Goal: Check status: Check status

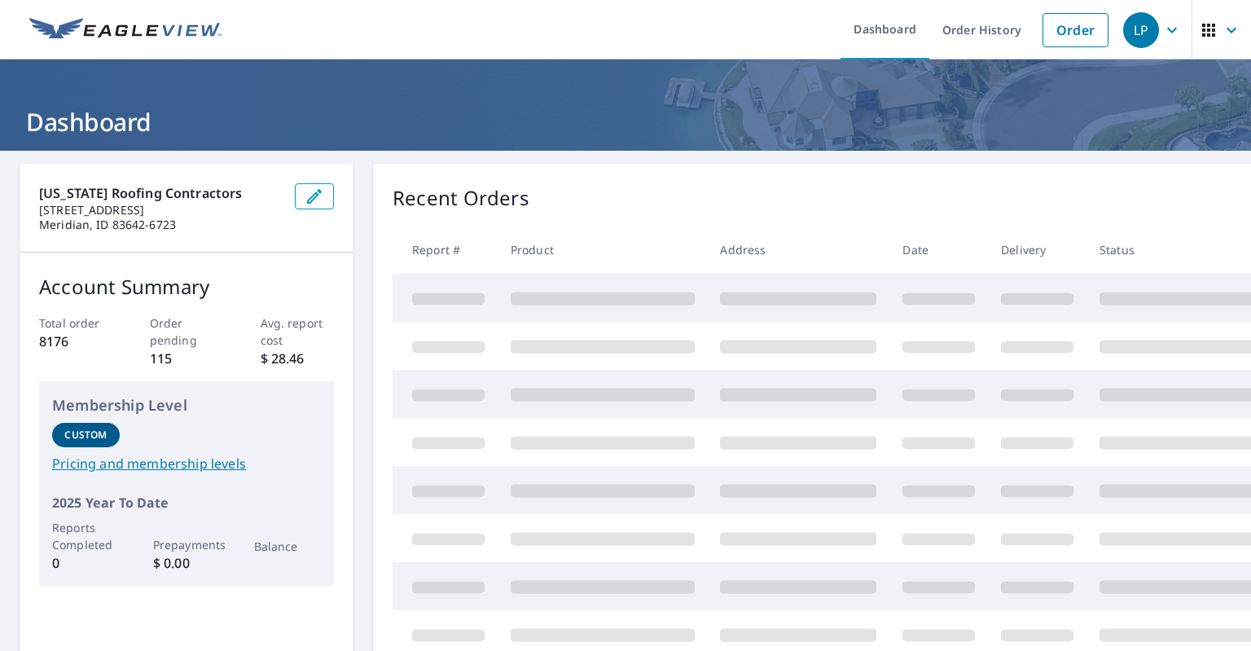
click at [970, 24] on link "Order History" at bounding box center [981, 29] width 105 height 59
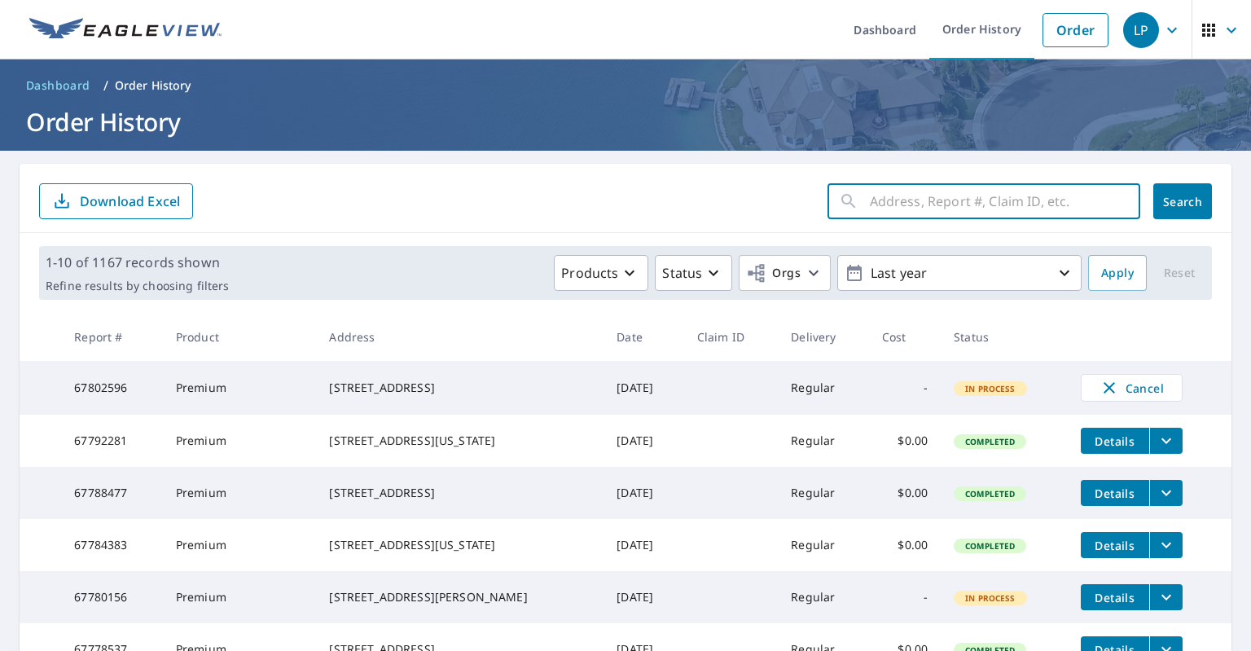
click at [920, 202] on input "text" at bounding box center [1005, 201] width 270 height 46
paste input "66965830"
type input "66965830"
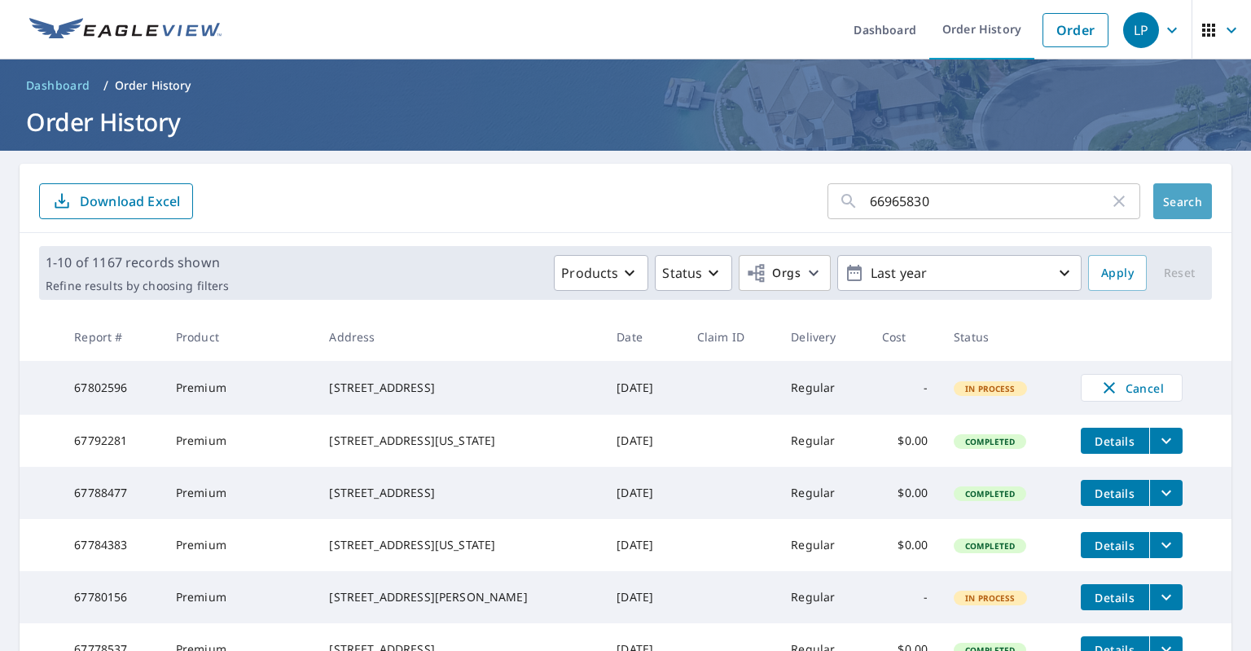
click at [1167, 192] on button "Search" at bounding box center [1182, 201] width 59 height 36
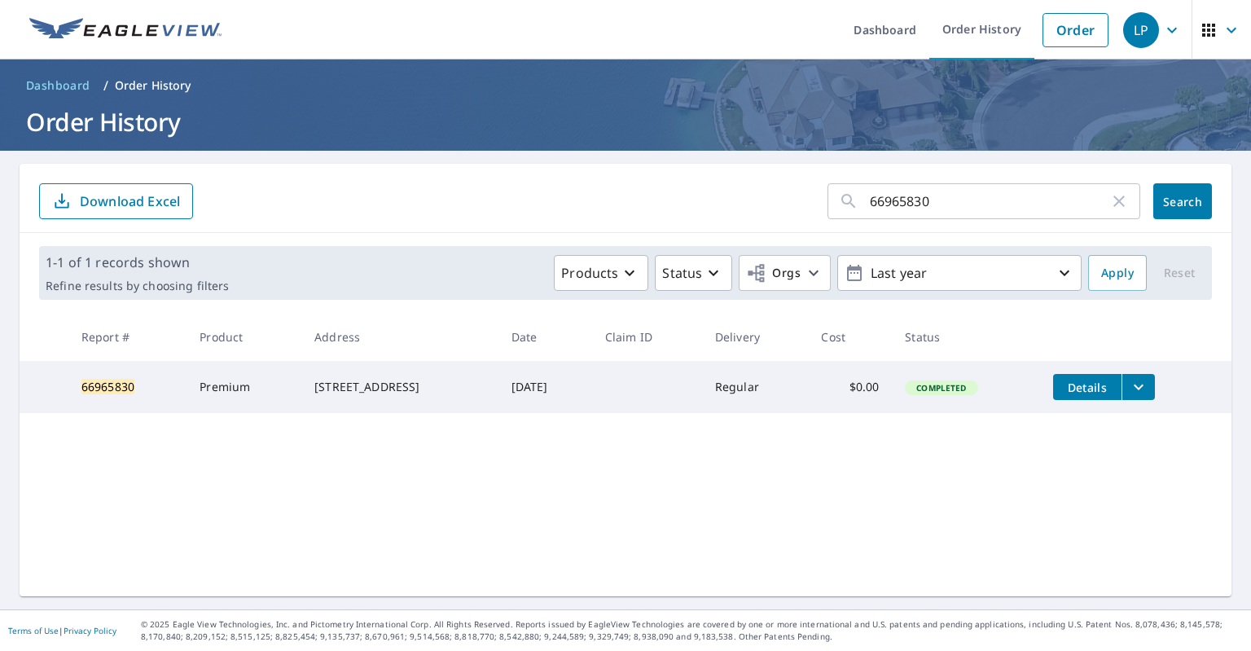
click at [1114, 205] on icon "button" at bounding box center [1119, 201] width 20 height 20
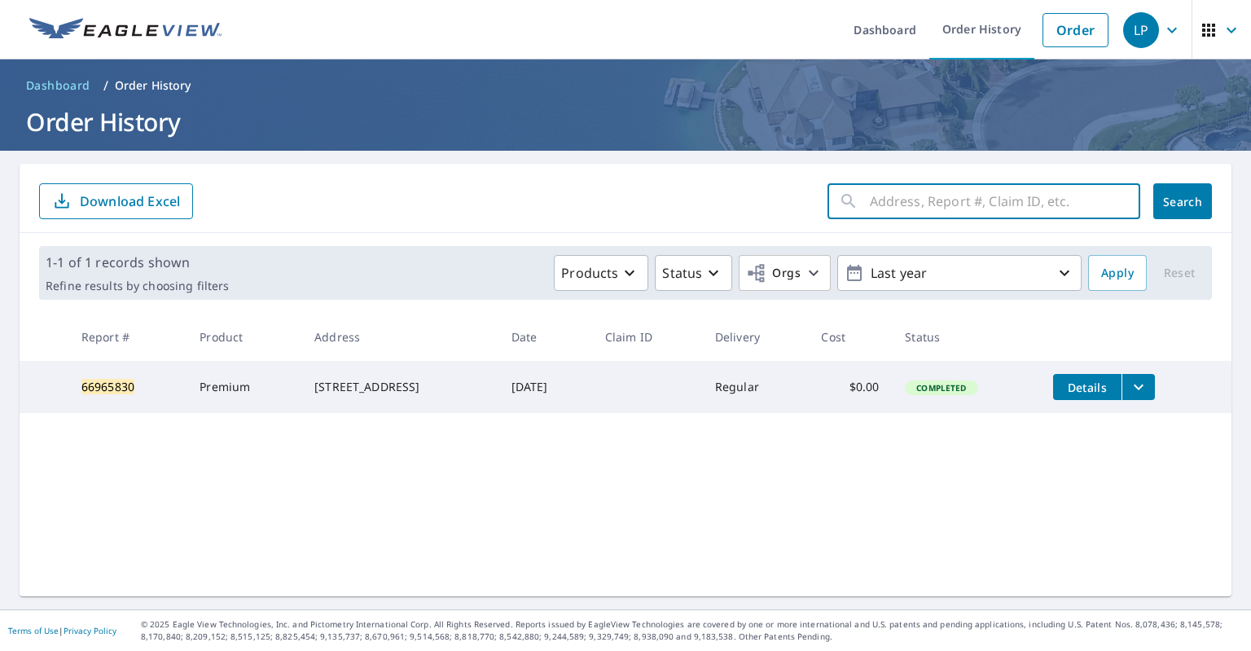
click at [1080, 210] on input "text" at bounding box center [1005, 201] width 270 height 46
paste input "66828958"
type input "66828958"
click at [1197, 200] on span "Search" at bounding box center [1182, 201] width 33 height 15
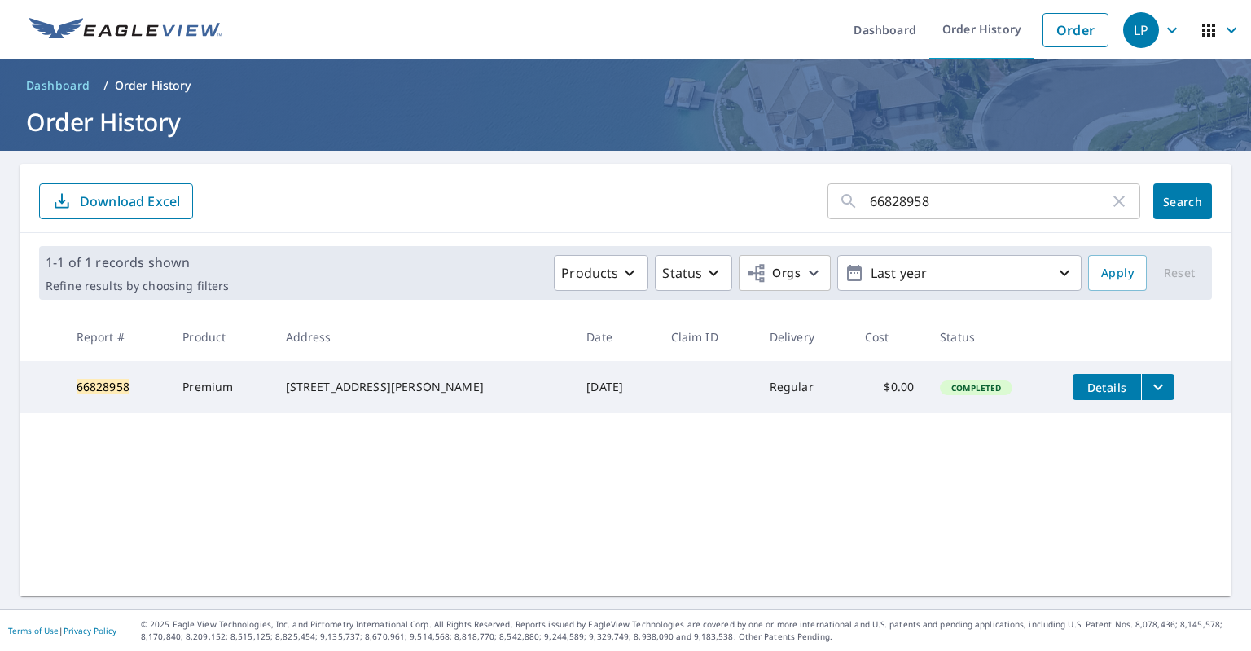
click at [1118, 199] on icon "button" at bounding box center [1119, 201] width 20 height 20
click at [1047, 207] on input "text" at bounding box center [1005, 201] width 270 height 46
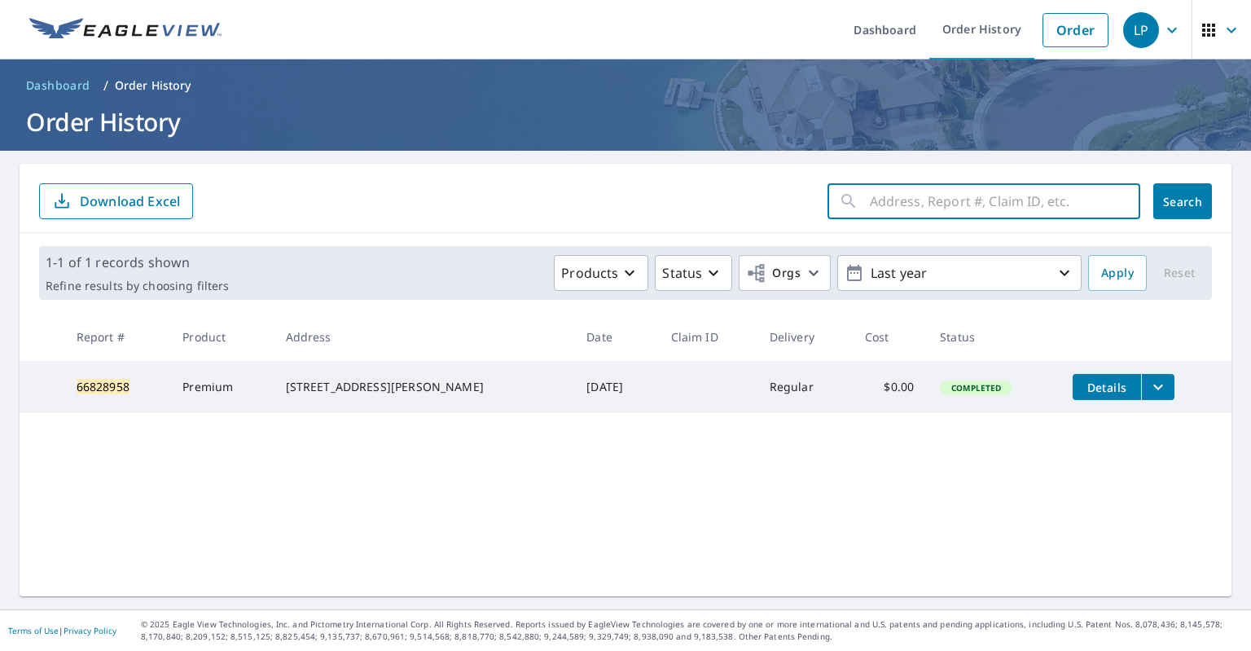
paste input "66827846"
type input "66827846"
click button "Search" at bounding box center [1182, 201] width 59 height 36
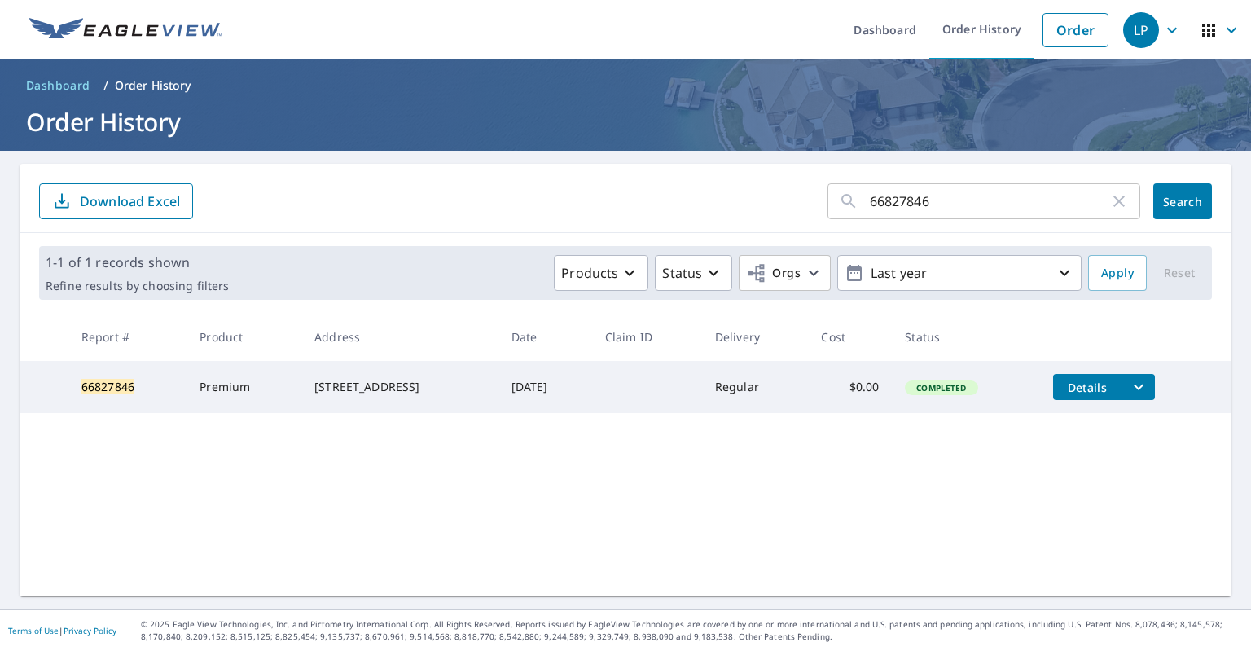
click at [1116, 208] on icon "button" at bounding box center [1119, 201] width 20 height 20
click at [1076, 207] on input "text" at bounding box center [1005, 201] width 270 height 46
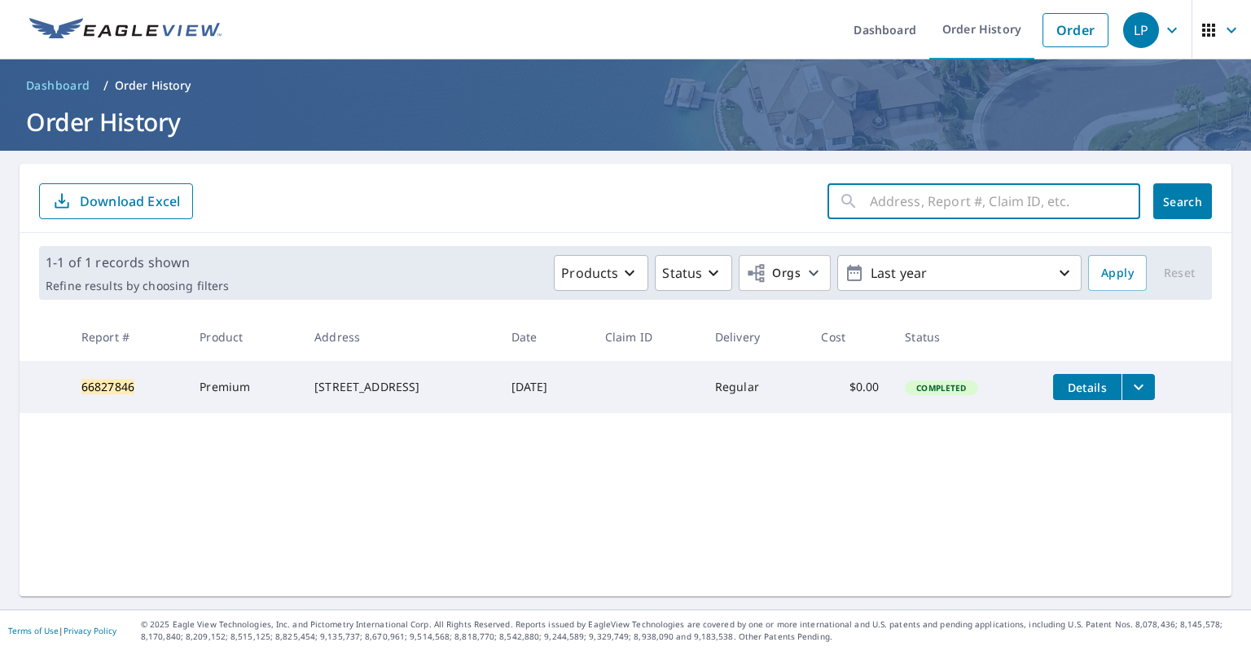
paste input "65907252"
type input "65907252"
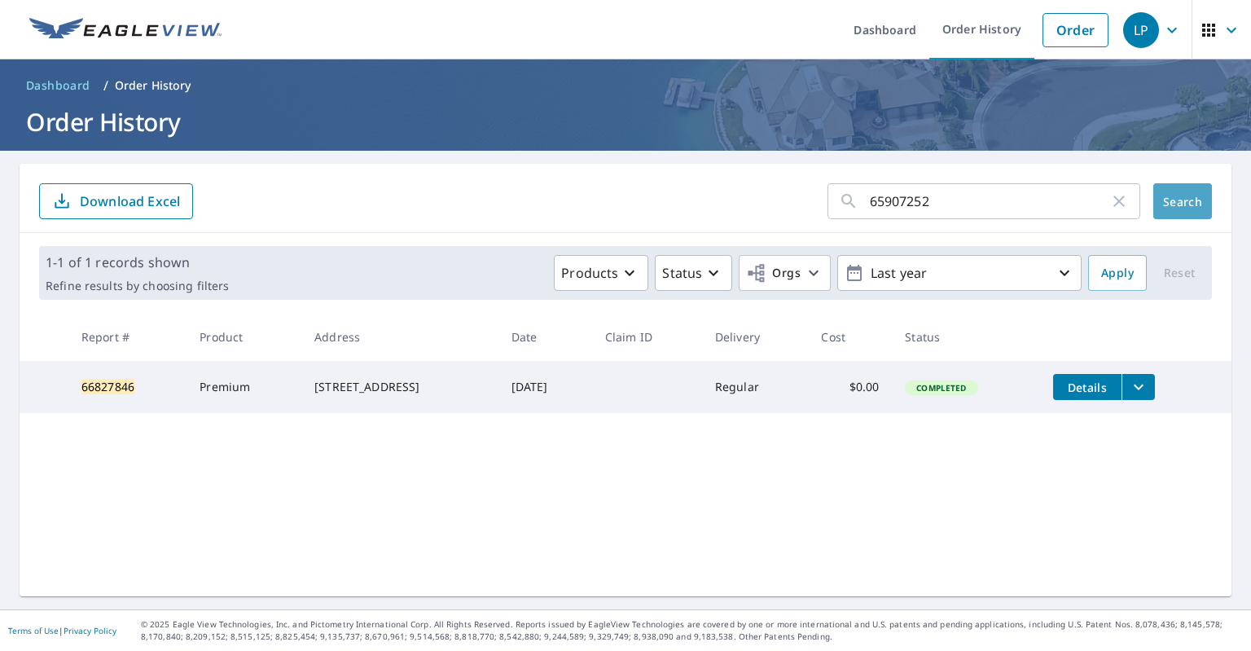
click at [1176, 219] on button "Search" at bounding box center [1182, 201] width 59 height 36
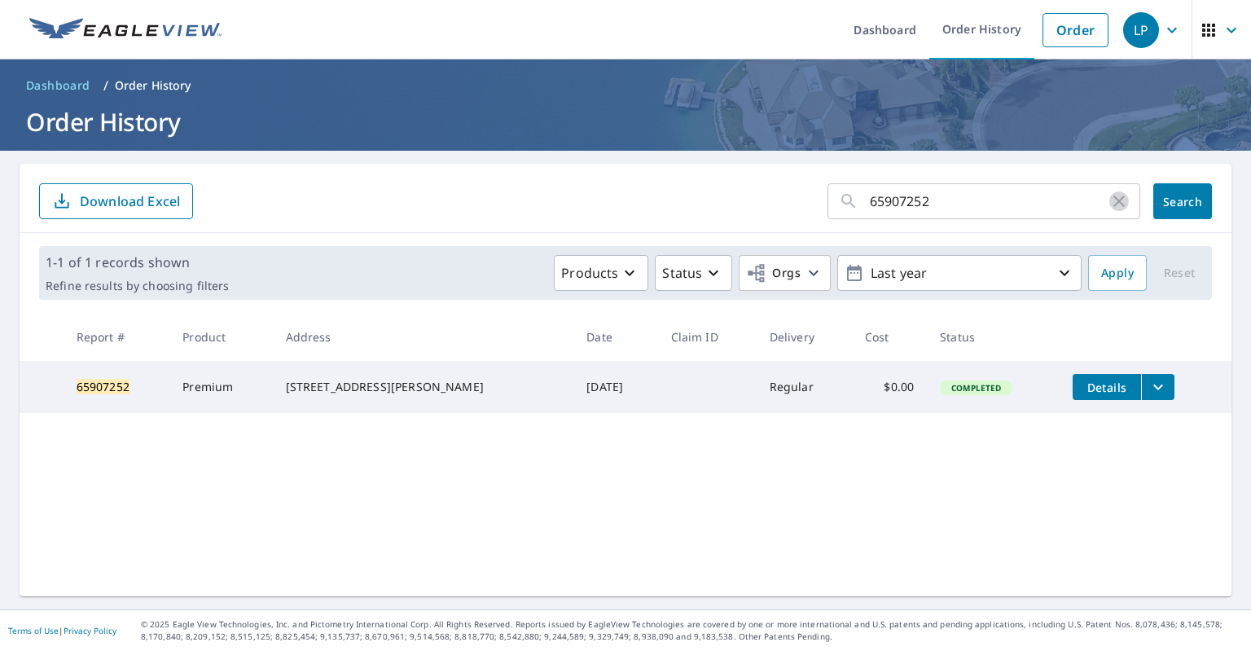
click at [1116, 198] on icon "button" at bounding box center [1118, 200] width 11 height 11
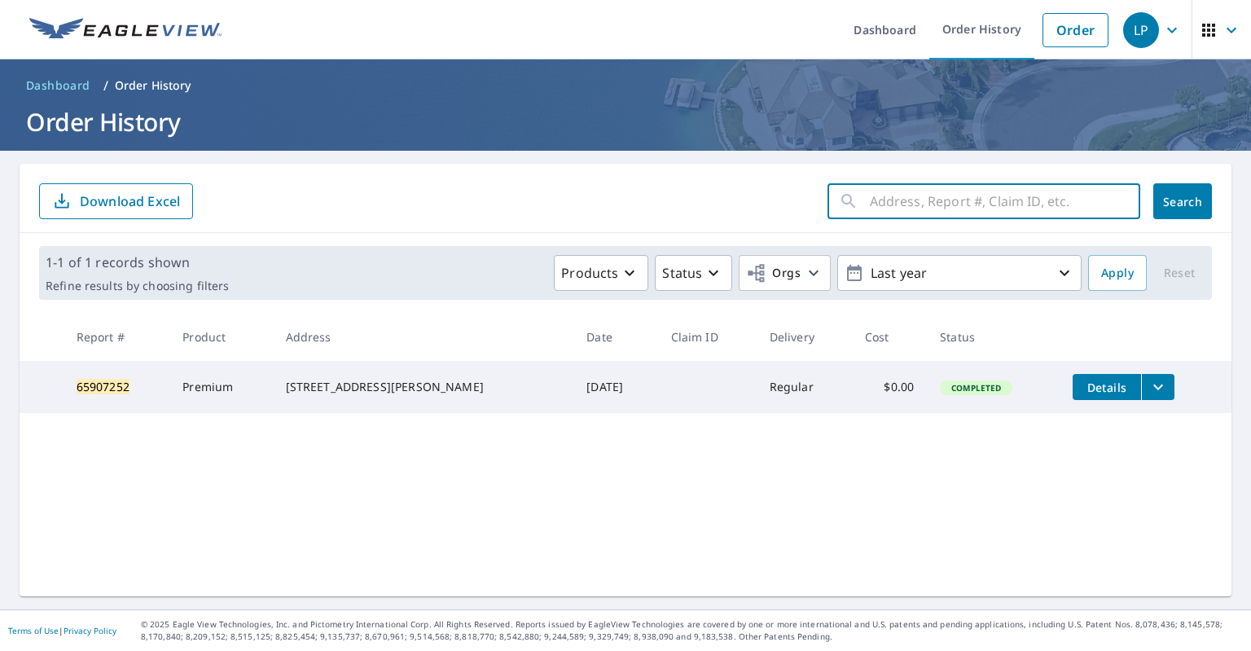
click at [1051, 199] on input "text" at bounding box center [1005, 201] width 270 height 46
paste input "67030336"
type input "67030336"
click at [1175, 200] on span "Search" at bounding box center [1182, 201] width 33 height 15
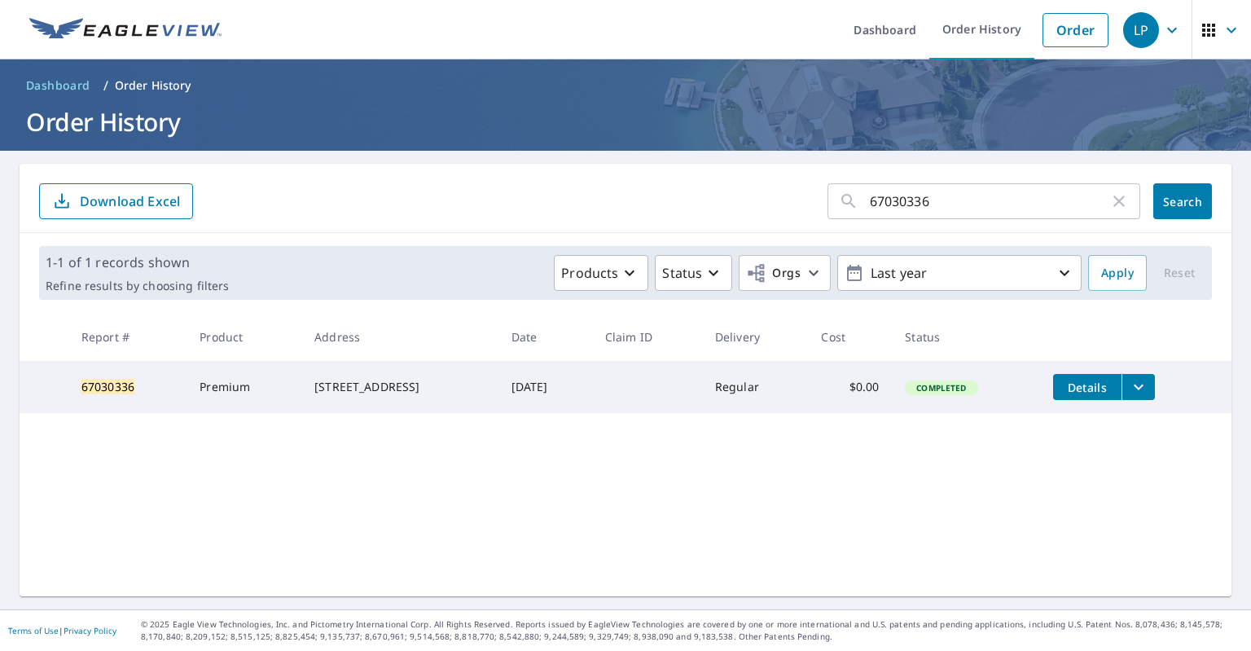
click at [1116, 192] on icon "button" at bounding box center [1119, 201] width 20 height 20
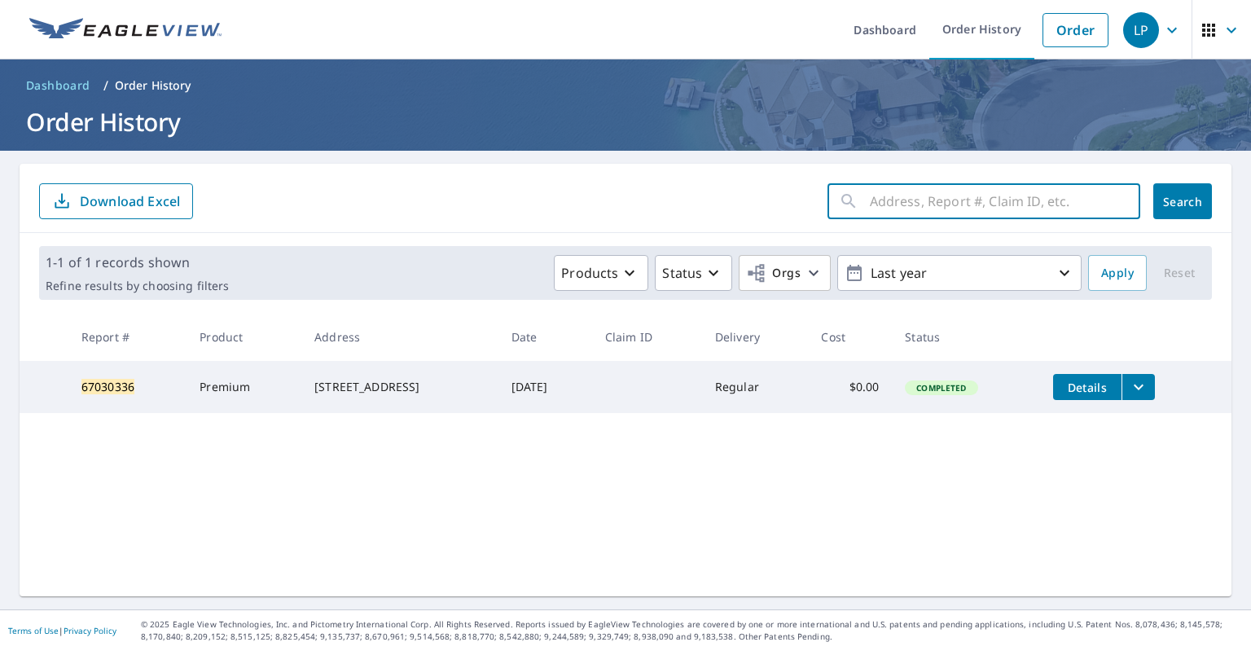
click at [1089, 197] on input "text" at bounding box center [1005, 201] width 270 height 46
paste input "66974052"
type input "66974052"
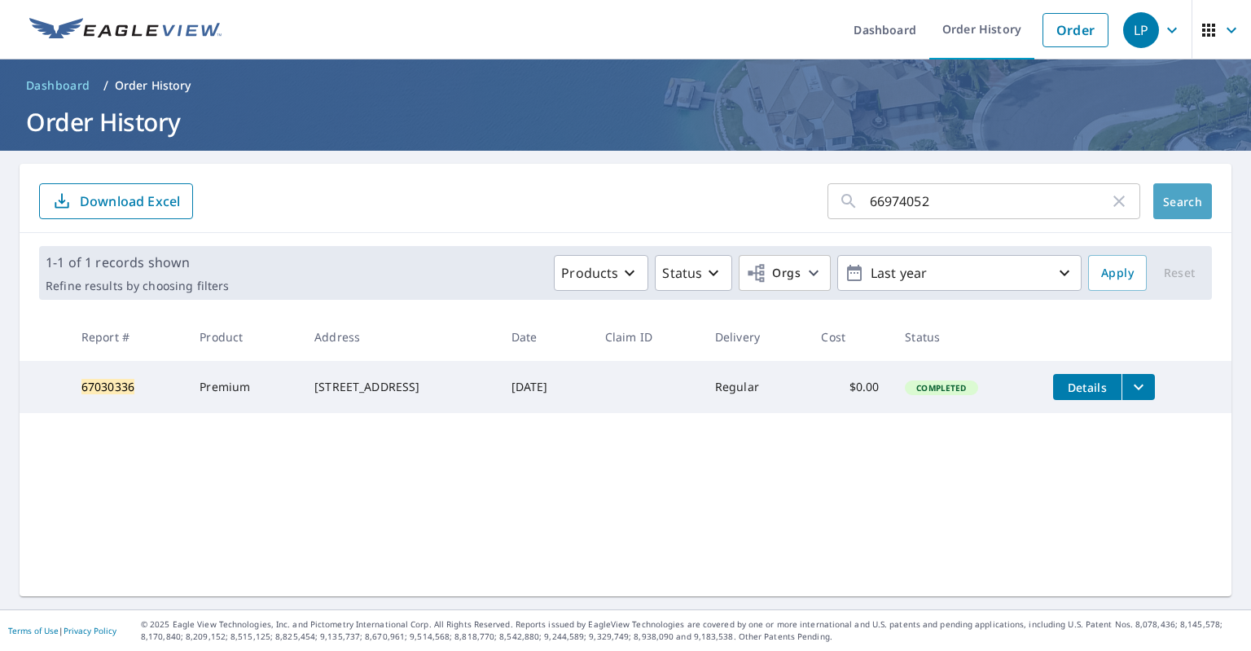
click at [1197, 202] on span "Search" at bounding box center [1182, 201] width 33 height 15
click at [1114, 200] on icon "button" at bounding box center [1119, 201] width 20 height 20
click at [1019, 203] on input "text" at bounding box center [1005, 201] width 270 height 46
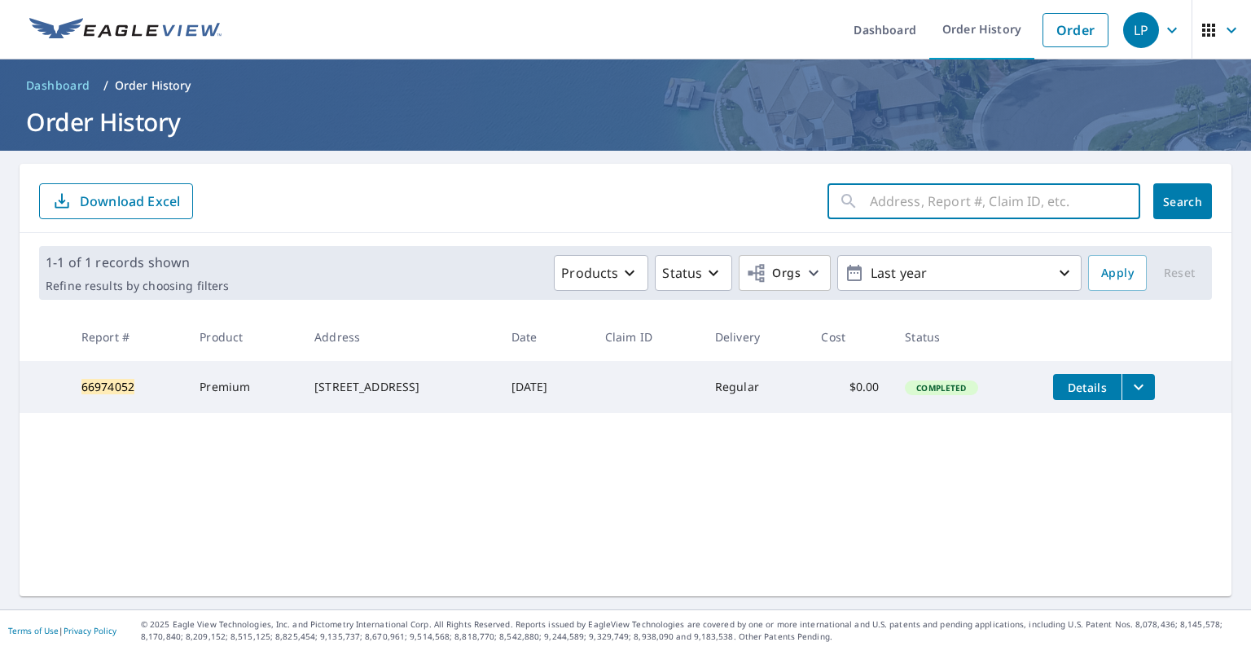
paste input "66884235"
type input "66884235"
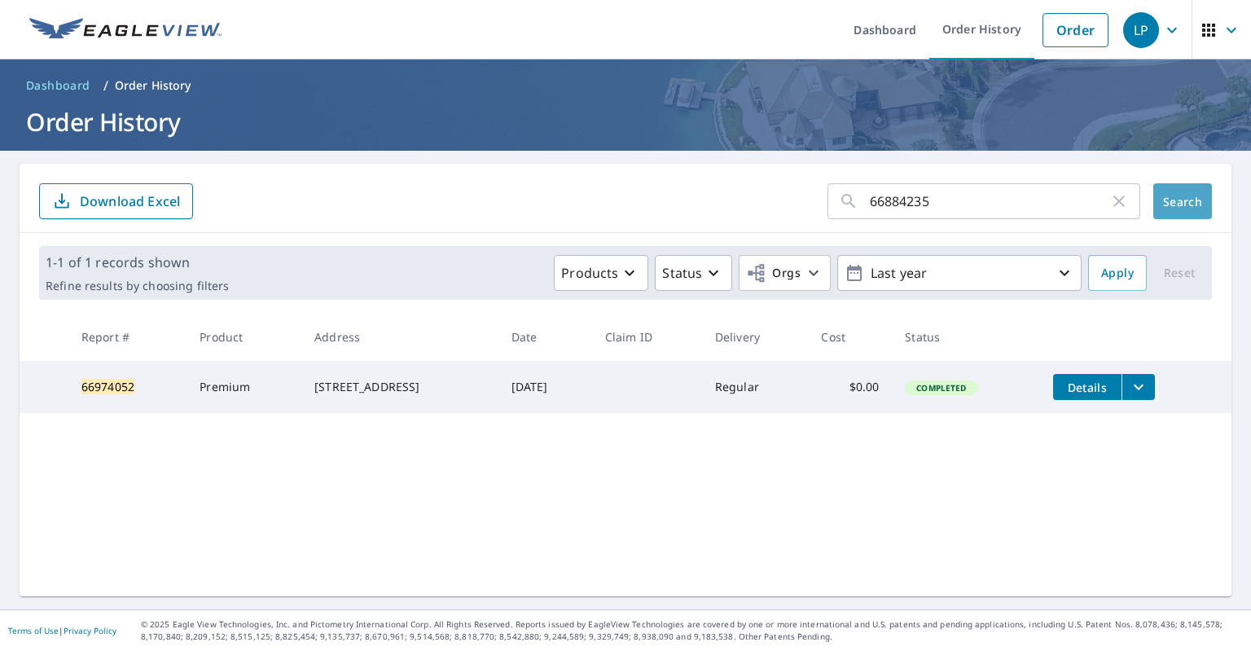
click at [1170, 199] on span "Search" at bounding box center [1182, 201] width 33 height 15
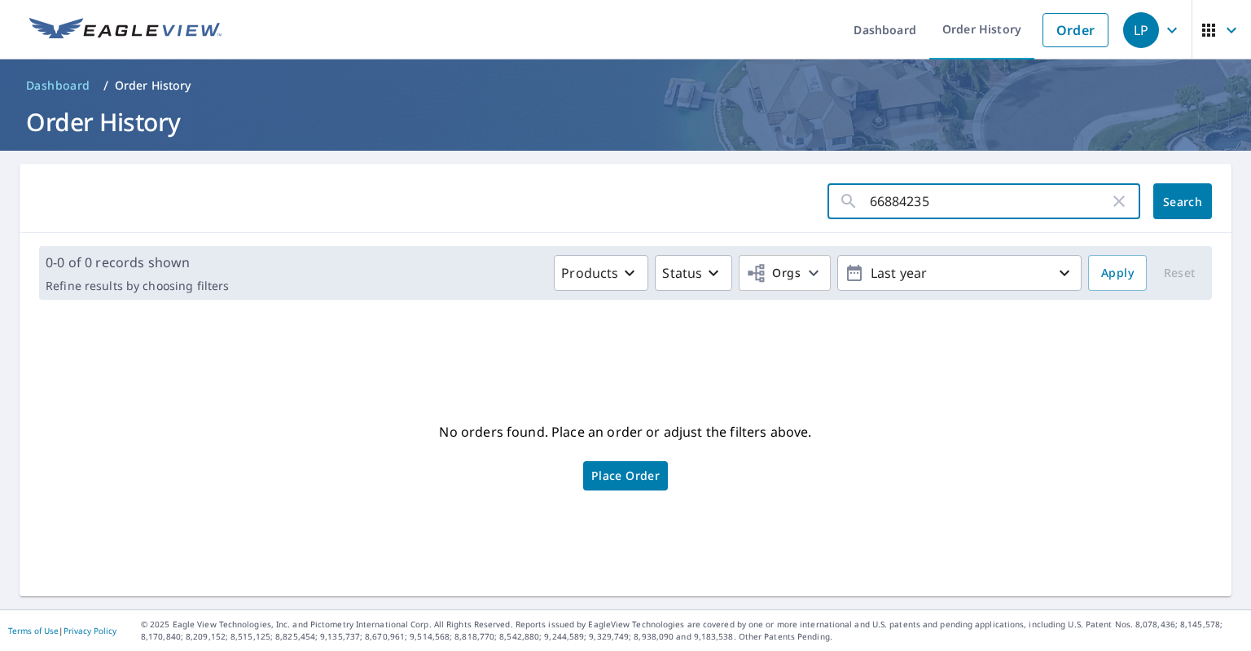
click at [875, 206] on input "66884235" at bounding box center [989, 201] width 239 height 46
type input "66884235"
click at [1174, 204] on span "Search" at bounding box center [1182, 201] width 33 height 15
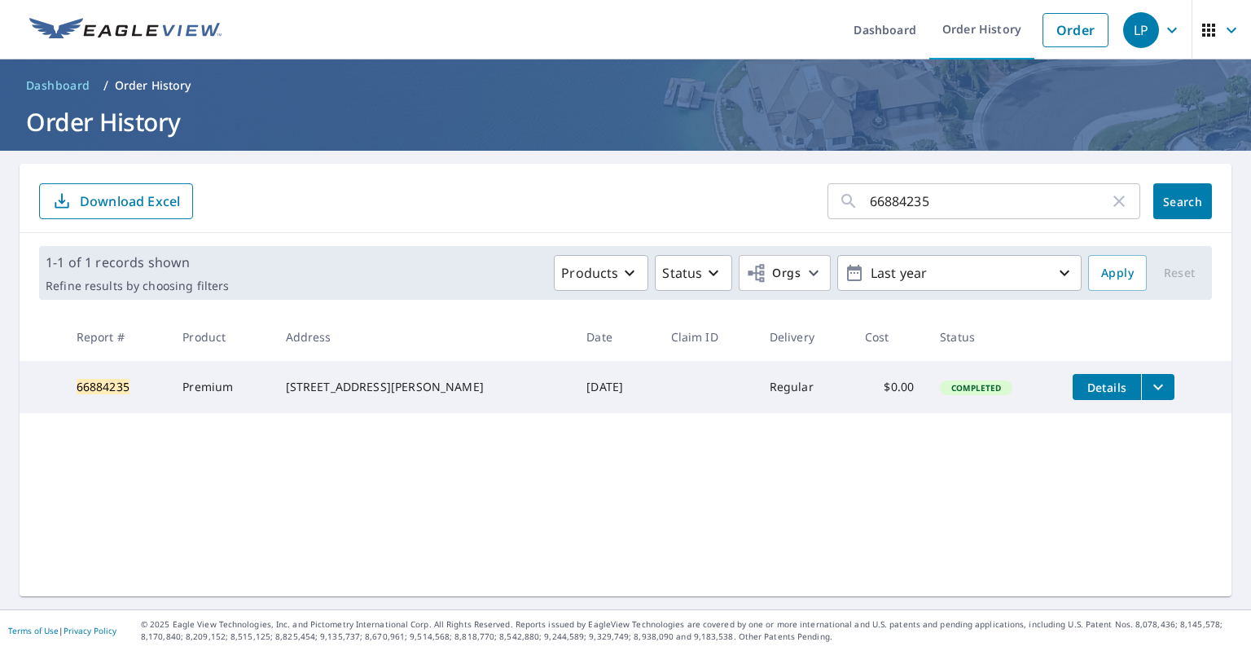
click at [1117, 202] on icon "button" at bounding box center [1119, 201] width 20 height 20
click at [1038, 200] on input "text" at bounding box center [1005, 201] width 270 height 46
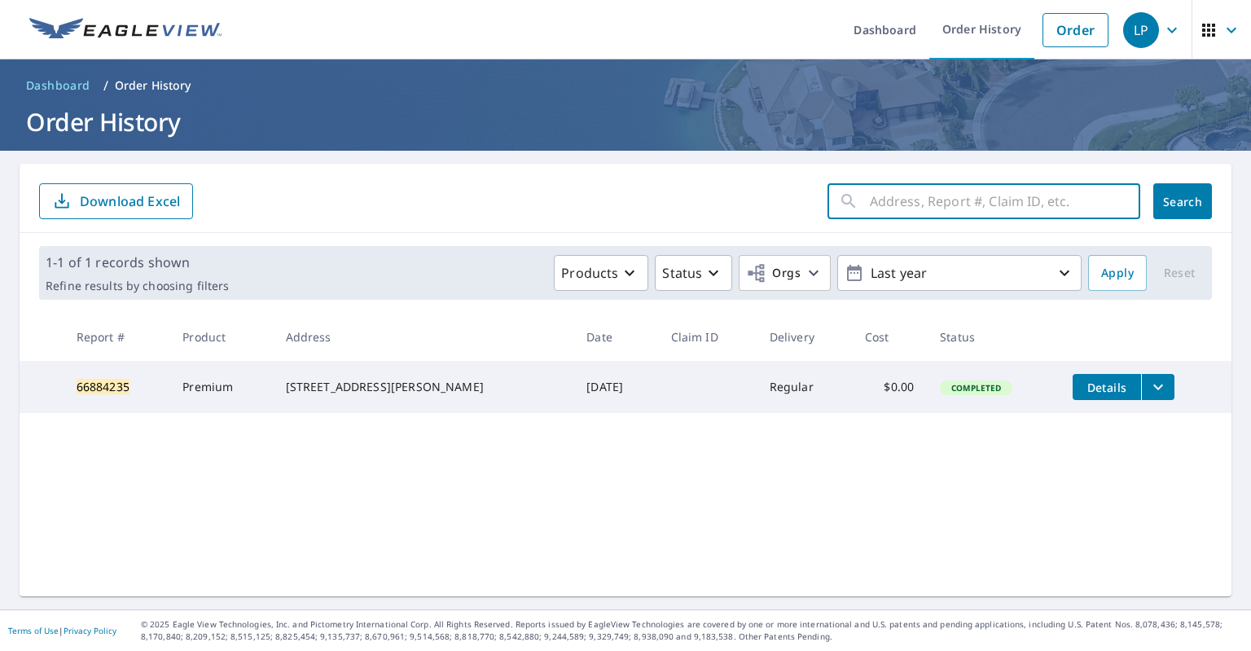
paste input "67165173"
click at [876, 208] on input "67165173" at bounding box center [989, 201] width 239 height 46
type input "67165173"
click at [1197, 202] on span "Search" at bounding box center [1182, 201] width 33 height 15
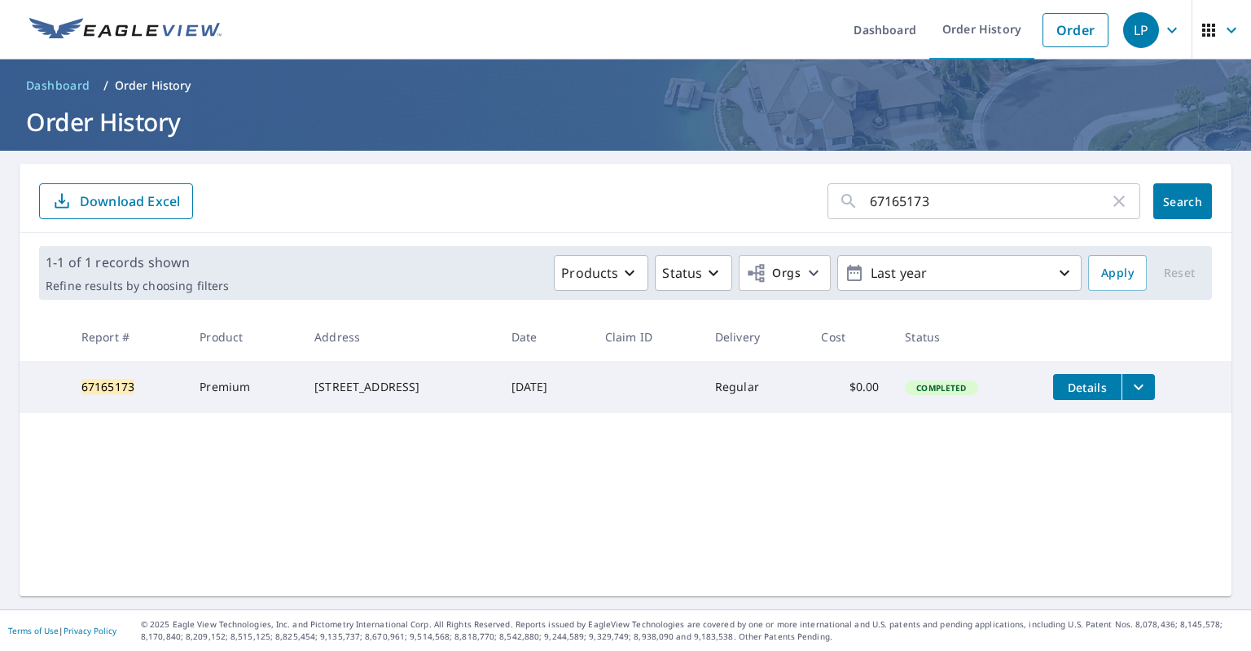
click at [1116, 204] on icon "button" at bounding box center [1118, 200] width 11 height 11
click at [1036, 205] on input "text" at bounding box center [1005, 201] width 270 height 46
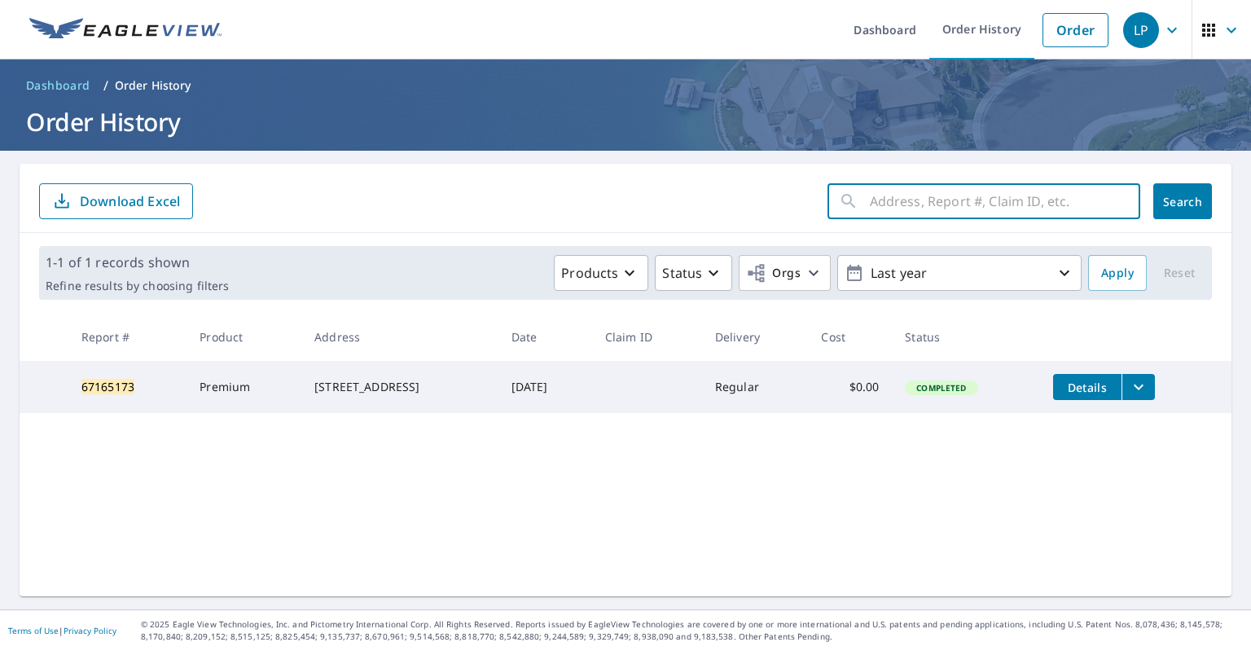
paste input "66886803"
click at [875, 198] on input "66886803" at bounding box center [989, 201] width 239 height 46
type input "66886803"
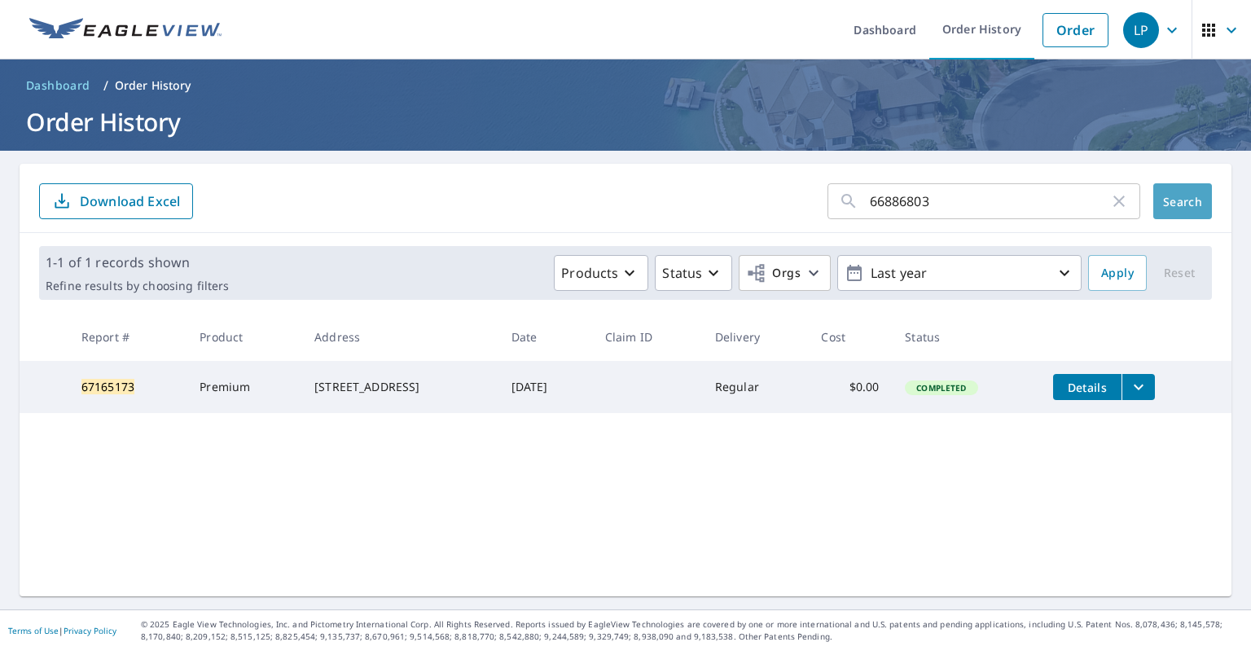
click at [1190, 200] on span "Search" at bounding box center [1182, 201] width 33 height 15
click at [1123, 205] on icon "button" at bounding box center [1118, 200] width 11 height 11
click at [1002, 206] on input "text" at bounding box center [1005, 201] width 270 height 46
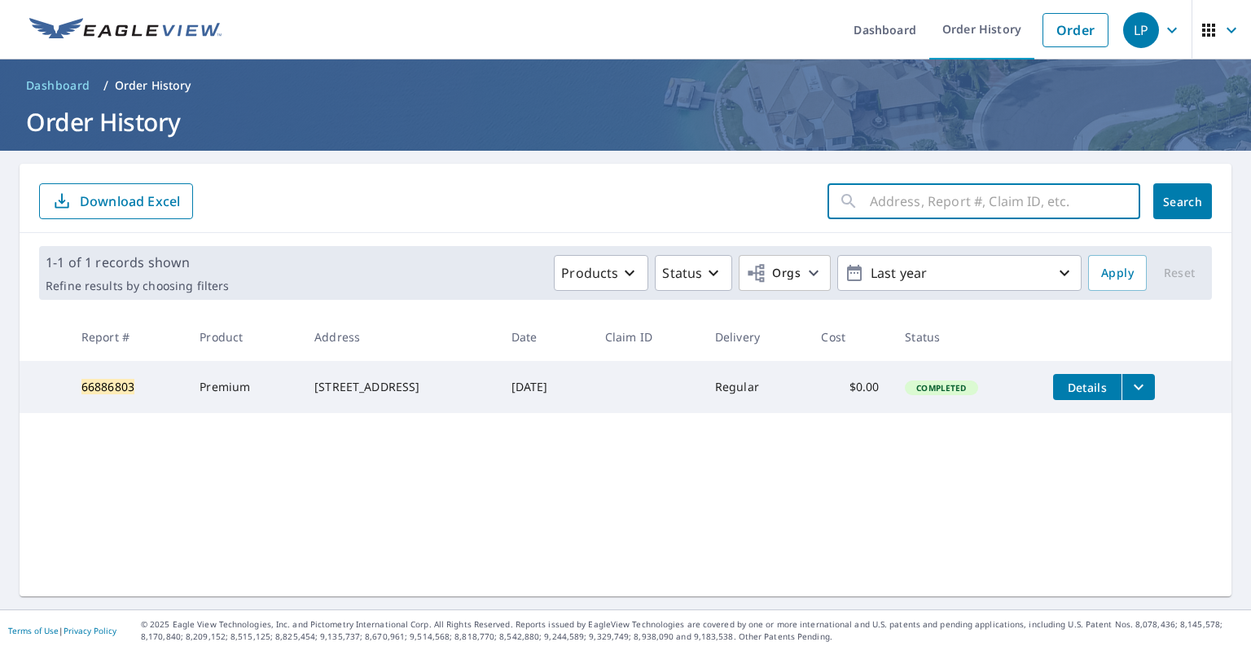
paste input "66805816"
type input "66805816"
click button "Search" at bounding box center [1182, 201] width 59 height 36
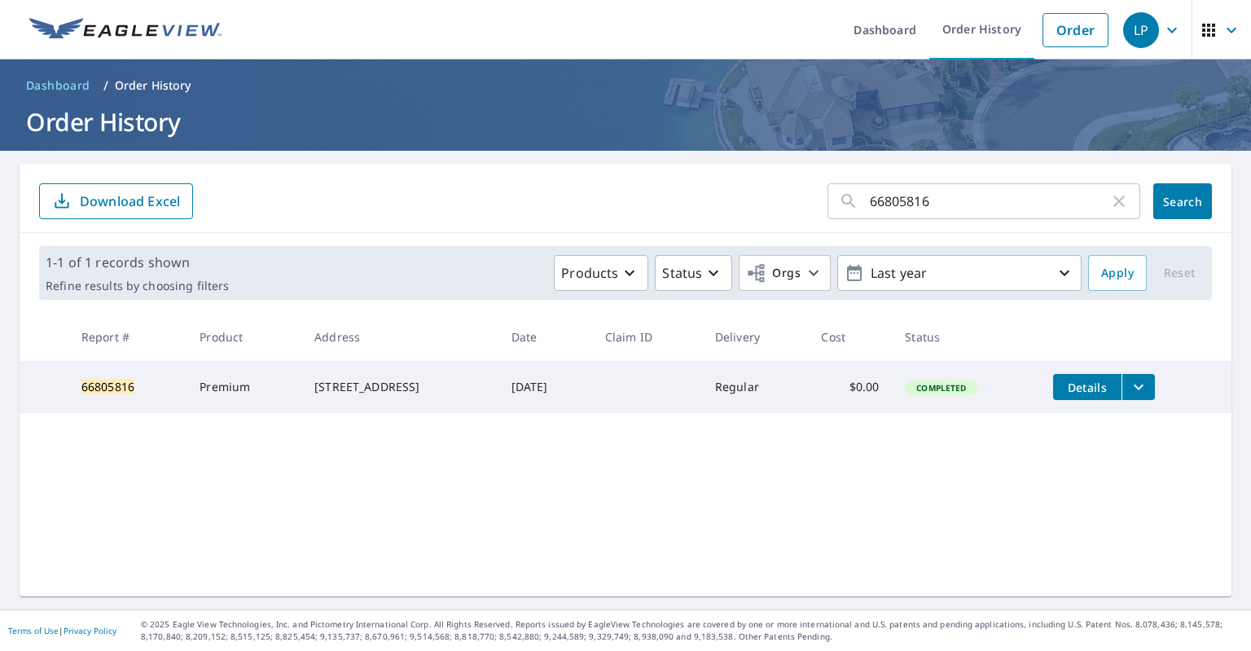
click at [1113, 204] on icon "button" at bounding box center [1119, 201] width 20 height 20
click at [1023, 208] on input "text" at bounding box center [1005, 201] width 270 height 46
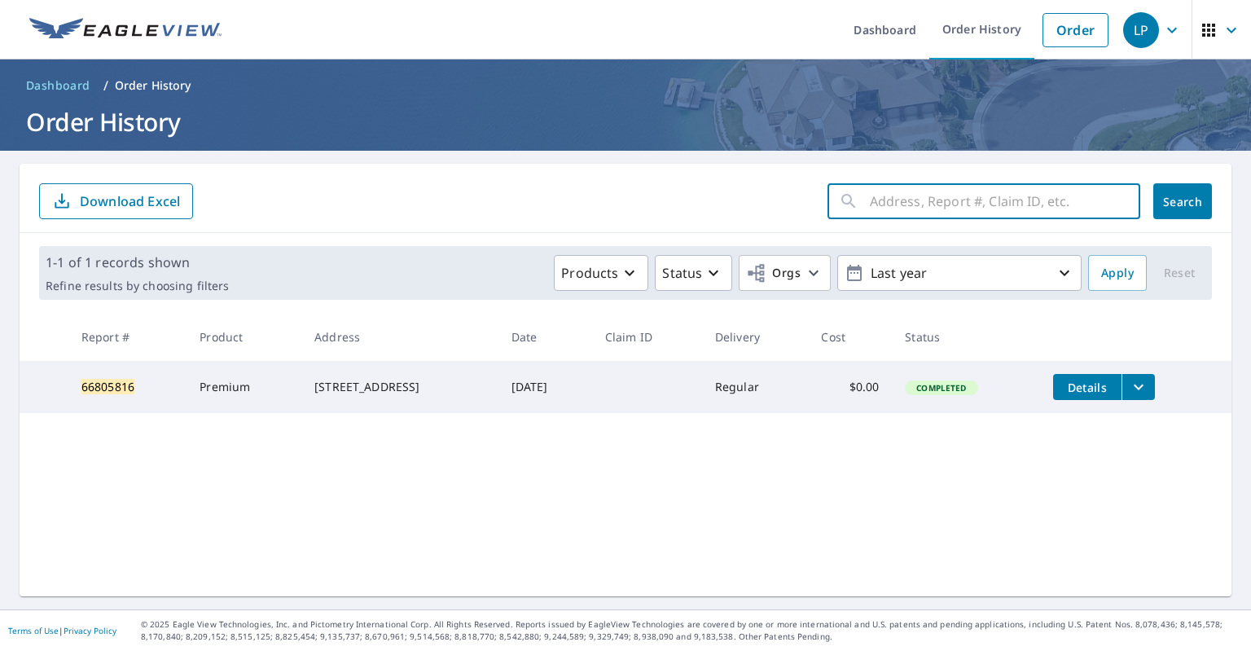
paste input "66805816"
type input "66805816"
click at [1185, 199] on span "Search" at bounding box center [1182, 201] width 33 height 15
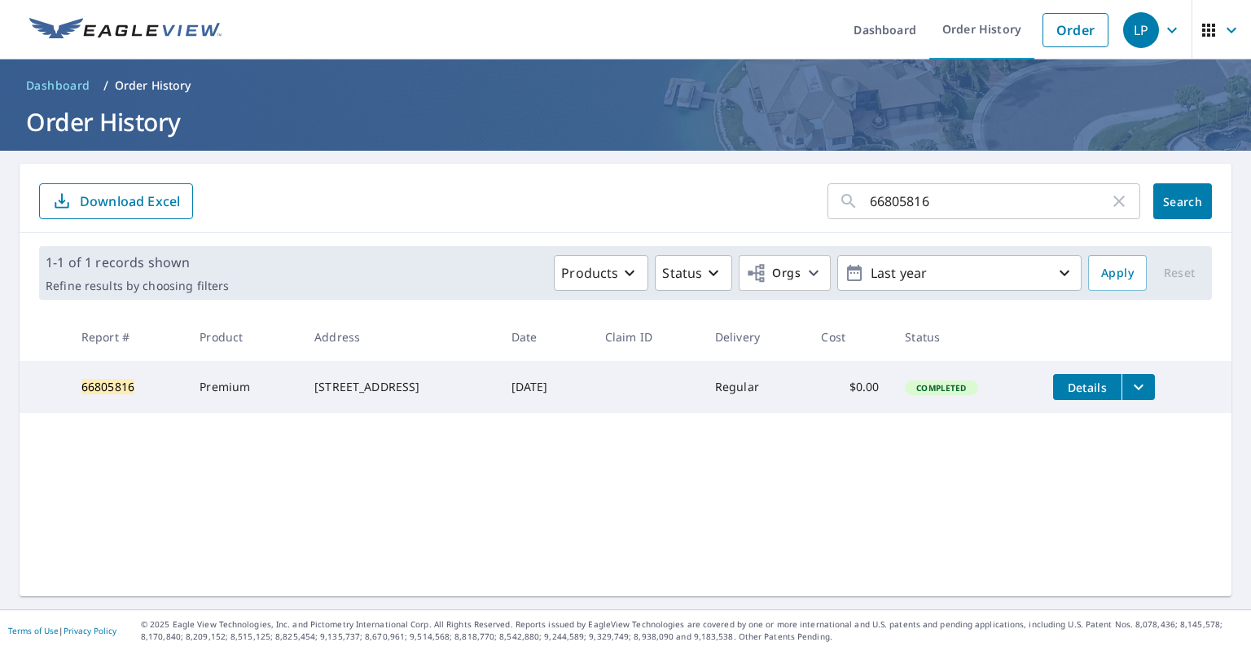
click at [1117, 202] on icon "button" at bounding box center [1119, 201] width 20 height 20
click at [1062, 205] on input "text" at bounding box center [1005, 201] width 270 height 46
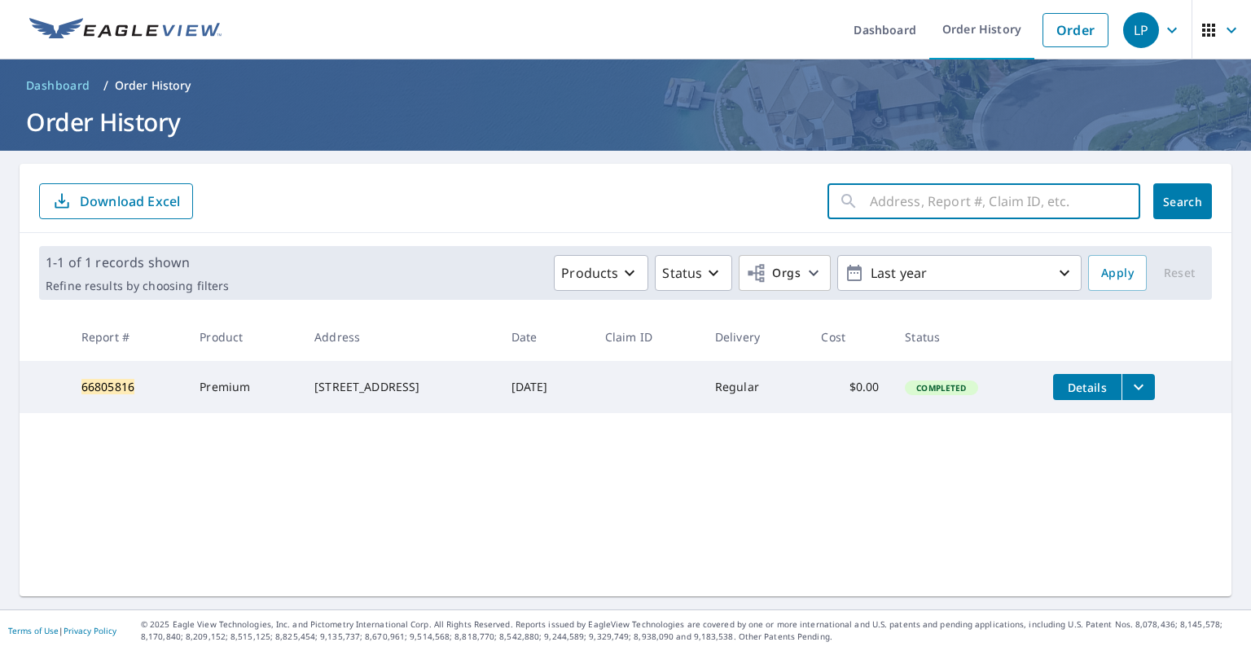
paste input "65709704"
type input "65709704"
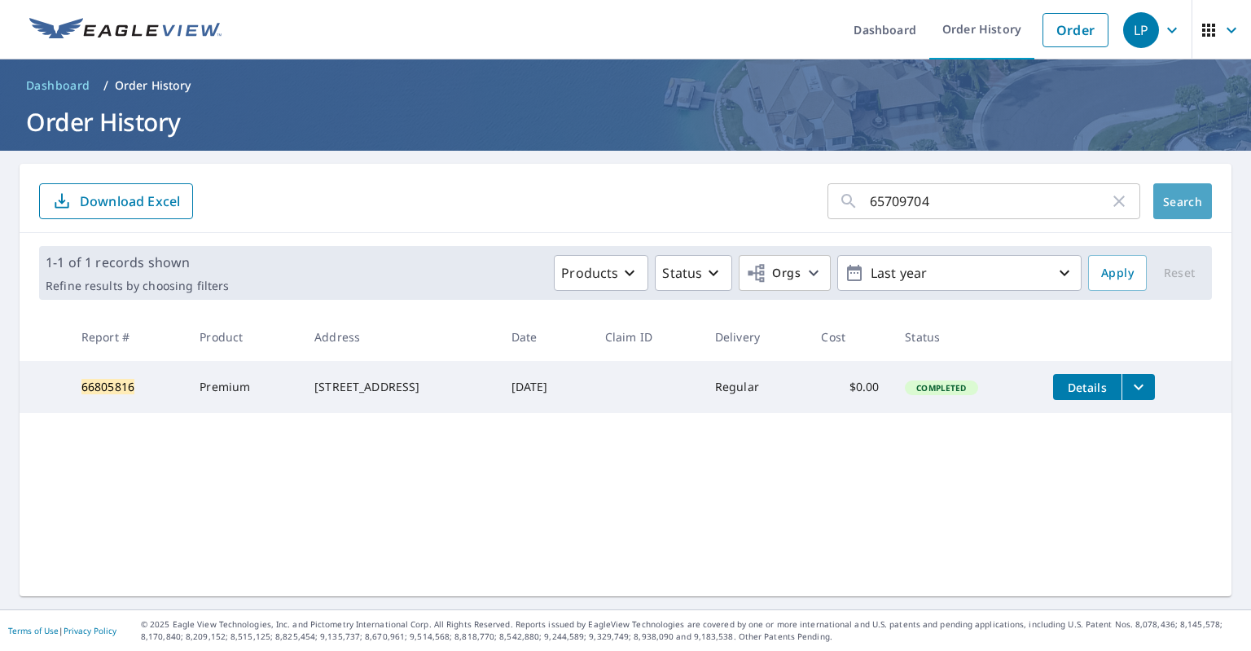
click at [1203, 205] on button "Search" at bounding box center [1182, 201] width 59 height 36
